Goal: Navigation & Orientation: Find specific page/section

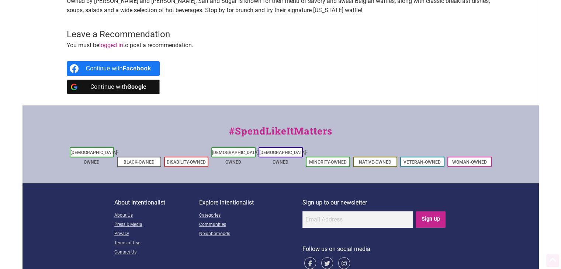
scroll to position [260, 0]
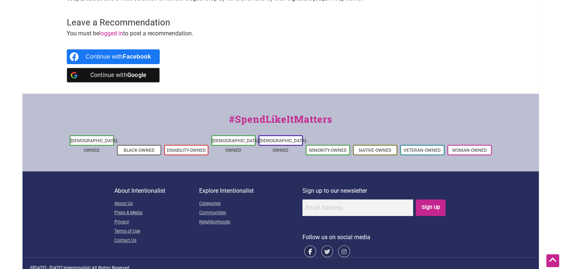
click at [308, 246] on icon at bounding box center [310, 252] width 12 height 12
click at [341, 246] on icon at bounding box center [344, 252] width 12 height 12
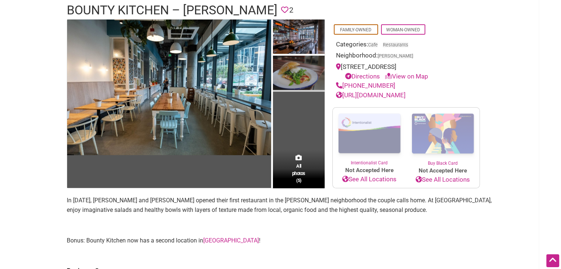
scroll to position [57, 0]
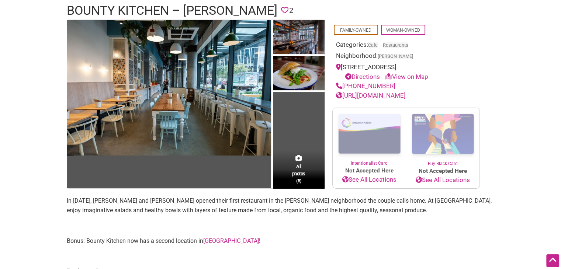
click at [357, 93] on link "http://bountykitchenseattle.com" at bounding box center [371, 95] width 70 height 7
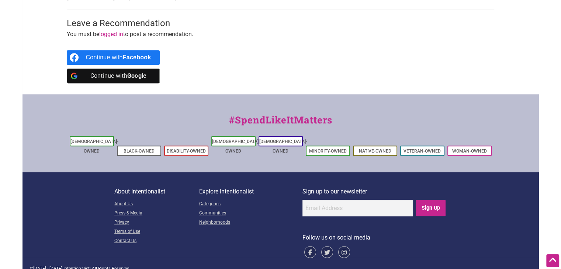
scroll to position [354, 0]
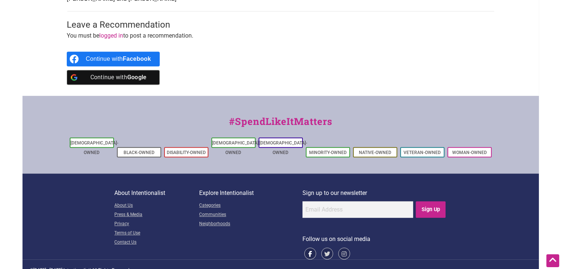
click at [306, 248] on icon at bounding box center [310, 254] width 12 height 12
